Goal: Transaction & Acquisition: Purchase product/service

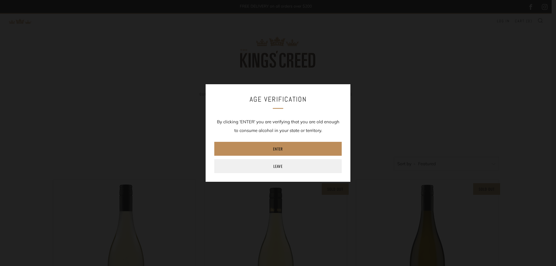
click at [268, 147] on link "Enter" at bounding box center [277, 149] width 127 height 14
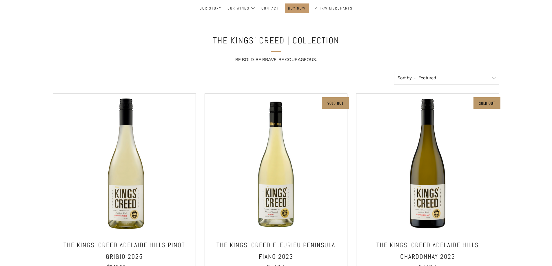
scroll to position [87, 0]
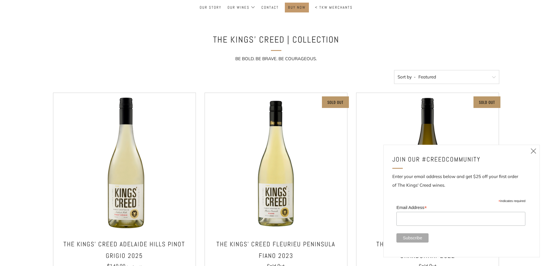
click at [533, 152] on icon at bounding box center [533, 150] width 7 height 7
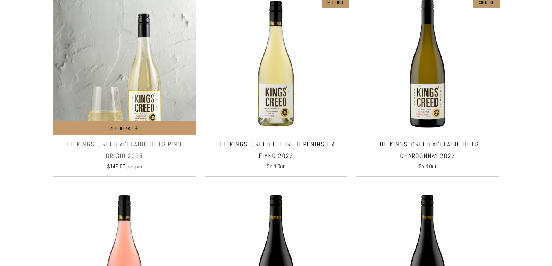
scroll to position [174, 0]
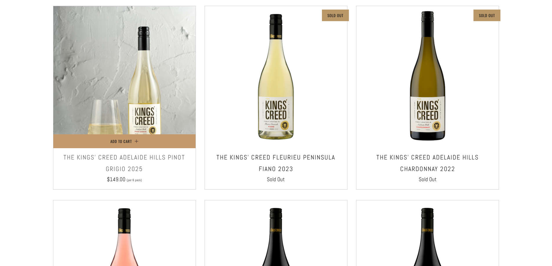
click at [147, 85] on img at bounding box center [124, 77] width 142 height 142
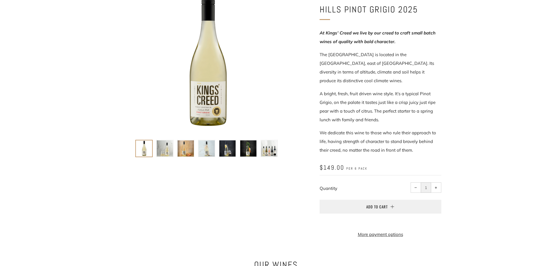
scroll to position [116, 0]
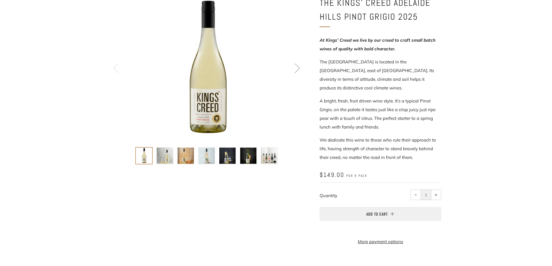
click at [165, 158] on img at bounding box center [165, 156] width 16 height 16
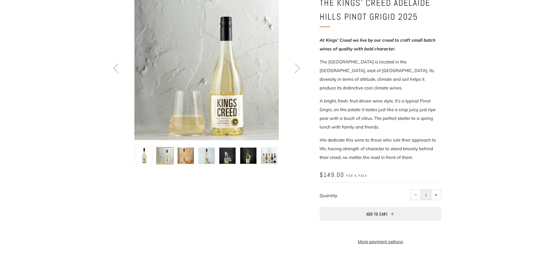
click at [185, 157] on img at bounding box center [186, 156] width 16 height 16
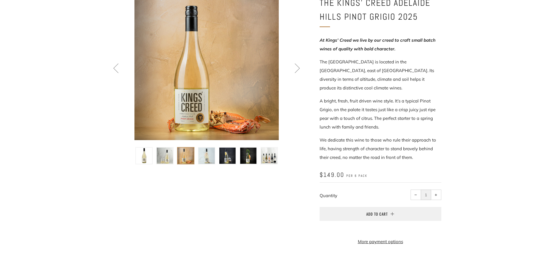
click at [204, 157] on img at bounding box center [206, 156] width 16 height 16
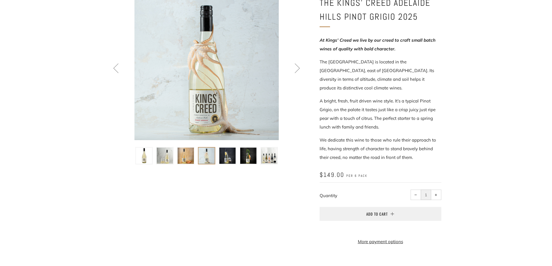
click at [227, 157] on img at bounding box center [227, 156] width 16 height 16
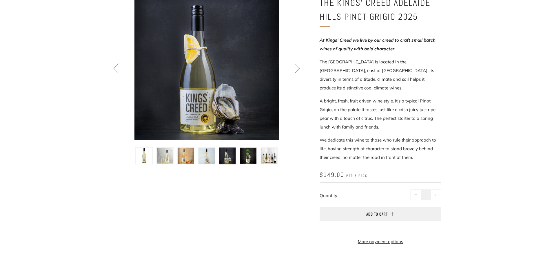
click at [242, 157] on img at bounding box center [248, 156] width 16 height 16
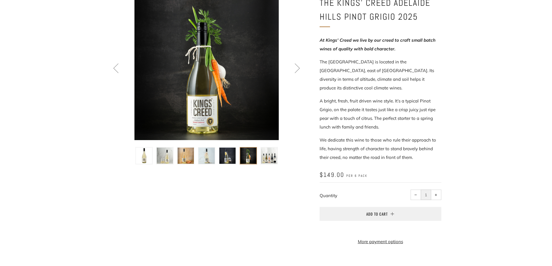
click at [264, 156] on img at bounding box center [269, 156] width 16 height 16
